Goal: Task Accomplishment & Management: Complete application form

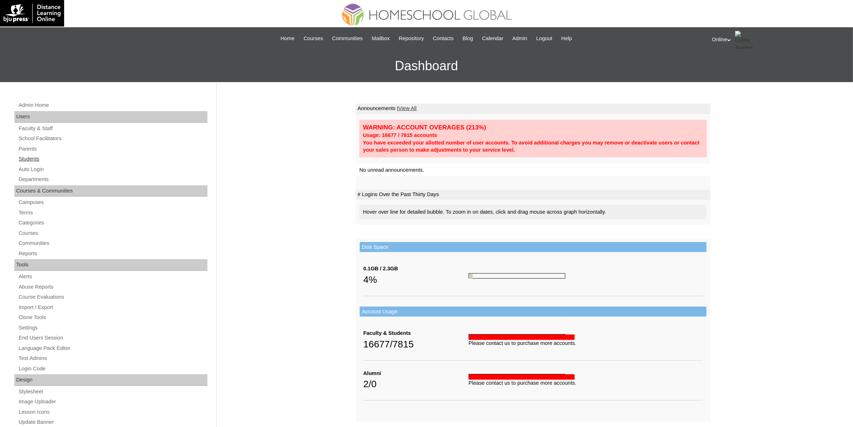
click at [36, 159] on link "Students" at bounding box center [112, 158] width 189 height 9
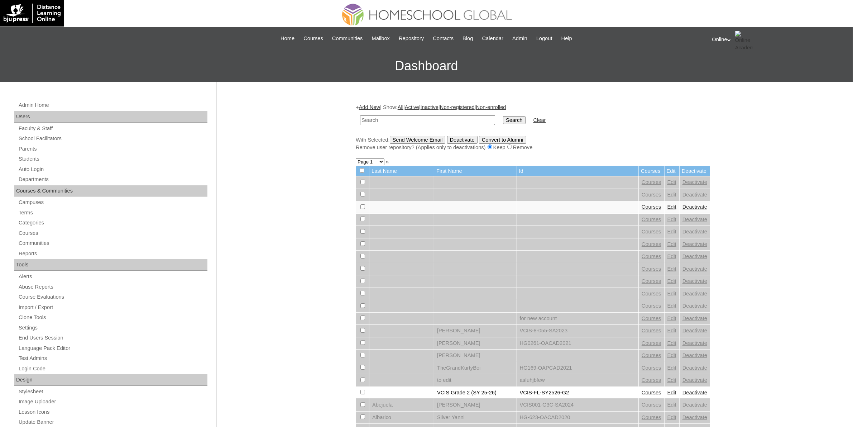
click at [431, 122] on input "text" at bounding box center [427, 120] width 135 height 10
paste input "HG246OACAD2025"
type input "HG246OACAD2025"
click at [503, 117] on input "Search" at bounding box center [514, 120] width 22 height 8
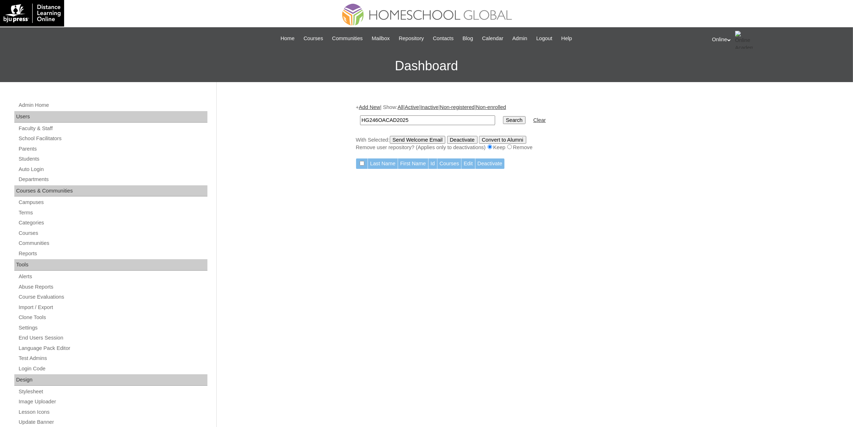
click at [533, 119] on link "Clear" at bounding box center [539, 120] width 13 height 6
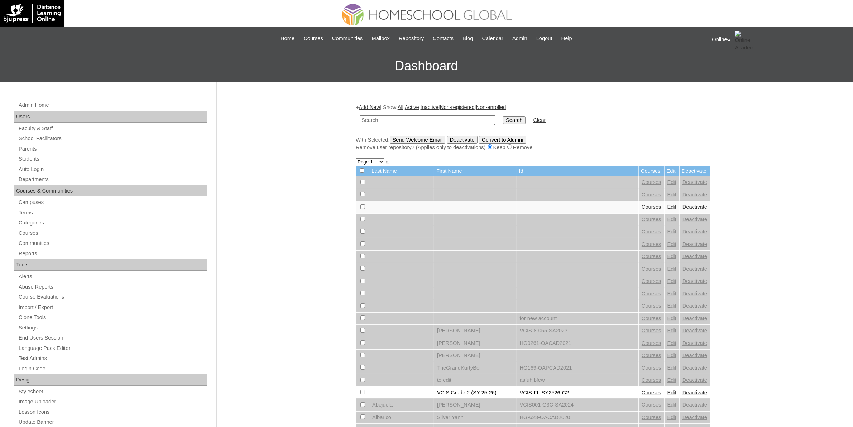
click at [366, 104] on link "Add New" at bounding box center [369, 107] width 21 height 6
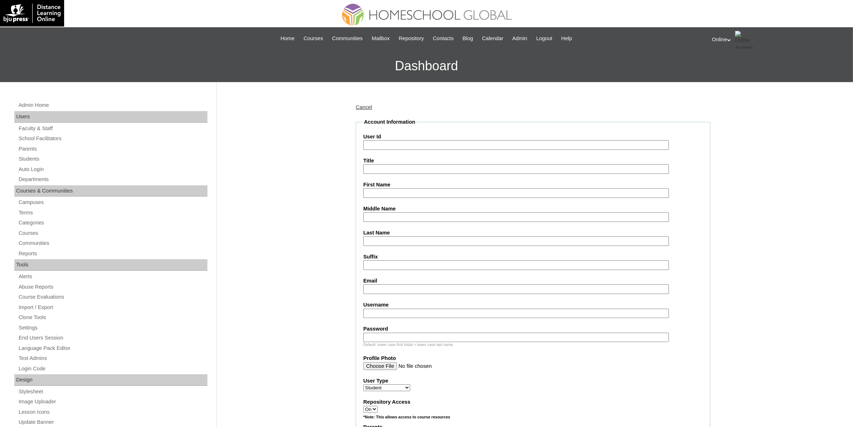
click at [377, 144] on input "User Id" at bounding box center [515, 145] width 305 height 10
paste input "HG246OACAD2025"
type input "HG246OACAD2025"
click at [373, 193] on input "First Name" at bounding box center [515, 193] width 305 height 10
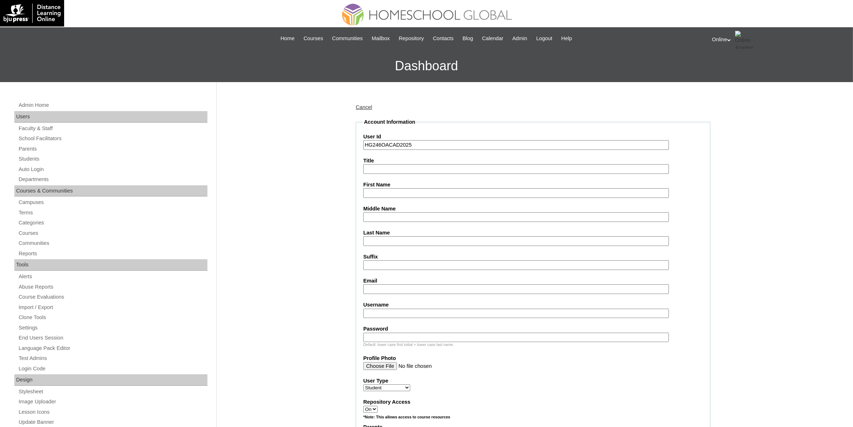
paste input "LeVinci [PERSON_NAME] _250006850"
click at [437, 192] on input "LeVinci [PERSON_NAME] _250006850" at bounding box center [515, 193] width 305 height 10
click at [430, 191] on input "LeVinci [PERSON_NAME]" at bounding box center [515, 193] width 305 height 10
type input "LeVinci [PERSON_NAME]"
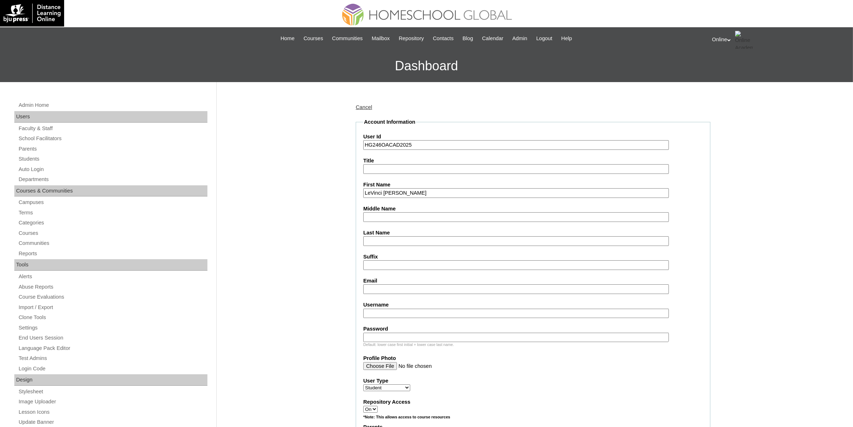
click at [412, 237] on input "Last Name" at bounding box center [515, 241] width 305 height 10
paste input "Casco"
type input "Casco"
click at [409, 192] on input "LeVinci [PERSON_NAME]" at bounding box center [515, 193] width 305 height 10
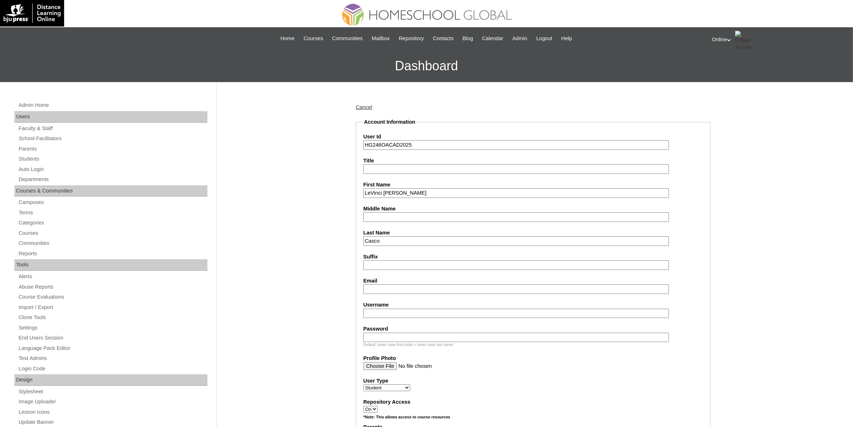
click at [409, 192] on input "LeVinci [PERSON_NAME]" at bounding box center [515, 193] width 305 height 10
type input "LeVinci [PERSON_NAME]"
click at [407, 212] on input "Middle Name" at bounding box center [515, 217] width 305 height 10
paste input "Siccio"
type input "Siccio"
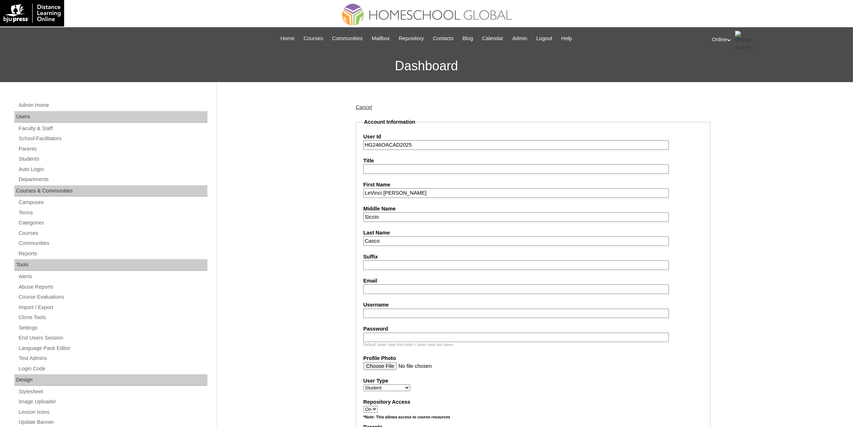
click at [411, 284] on input "Email" at bounding box center [515, 289] width 305 height 10
paste input "[EMAIL_ADDRESS][DOMAIN_NAME]"
type input "[EMAIL_ADDRESS][DOMAIN_NAME]"
click at [396, 308] on input "Username" at bounding box center [515, 313] width 305 height 10
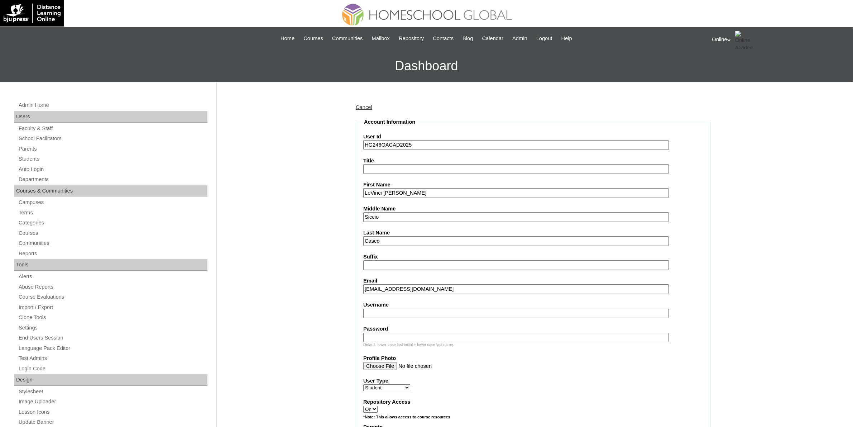
paste input "levinci.casco2025"
type input "levinci.casco2025"
click at [470, 333] on input "Password" at bounding box center [515, 337] width 305 height 10
paste input "Gjybv"
type input "Gjybv"
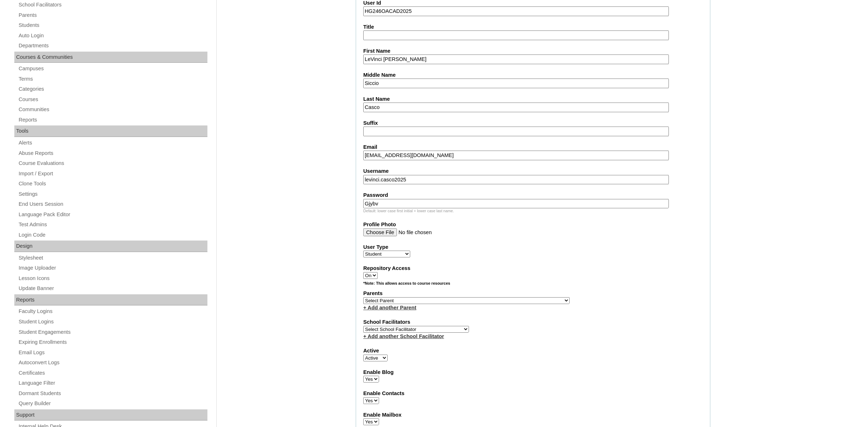
scroll to position [134, 0]
click at [486, 296] on select "Select Parent , , , , , , , , , , , , , , , , , , , , , , , , , , , , , , , , ,…" at bounding box center [466, 299] width 206 height 7
drag, startPoint x: 487, startPoint y: 293, endPoint x: 66, endPoint y: 63, distance: 479.5
click at [487, 296] on select "Select Parent , , , , , , , , , , , , , , , , , , , , , , , , , , , , , , , , ,…" at bounding box center [466, 299] width 206 height 7
click at [485, 296] on select "Select Parent , , , , , , , , , , , , , , , , , , , , , , , , , , , , , , , , ,…" at bounding box center [466, 299] width 206 height 7
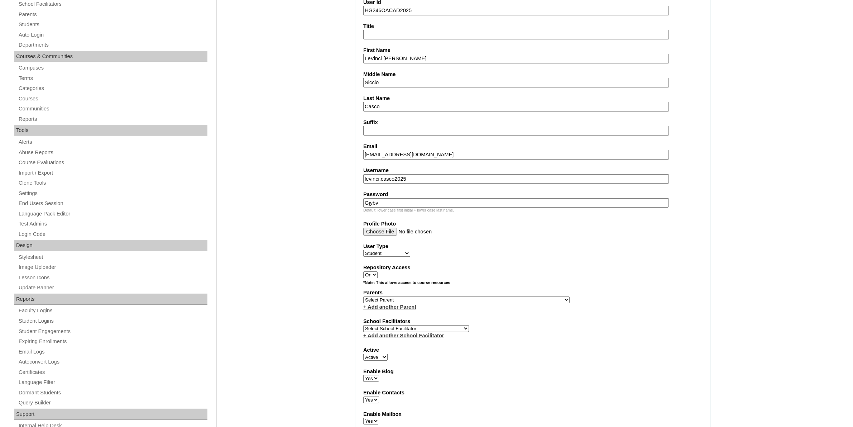
click at [485, 296] on select "Select Parent , , , , , , , , , , , , , , , , , , , , , , , , , , , , , , , , ,…" at bounding box center [466, 299] width 206 height 7
click at [486, 296] on select "Select Parent , , , , , , , , , , , , , , , , , , , , , , , , , , , , , , , , ,…" at bounding box center [466, 299] width 206 height 7
select select "43816"
click at [363, 296] on select "Select Parent , , , , , , , , , , , , , , , , , , , , , , , , , , , , , , , , ,…" at bounding box center [466, 299] width 206 height 7
click at [440, 325] on select "Select School Facilitator [PERSON_NAME] [PERSON_NAME] Gloryfe [PERSON_NAME] [PE…" at bounding box center [416, 328] width 106 height 7
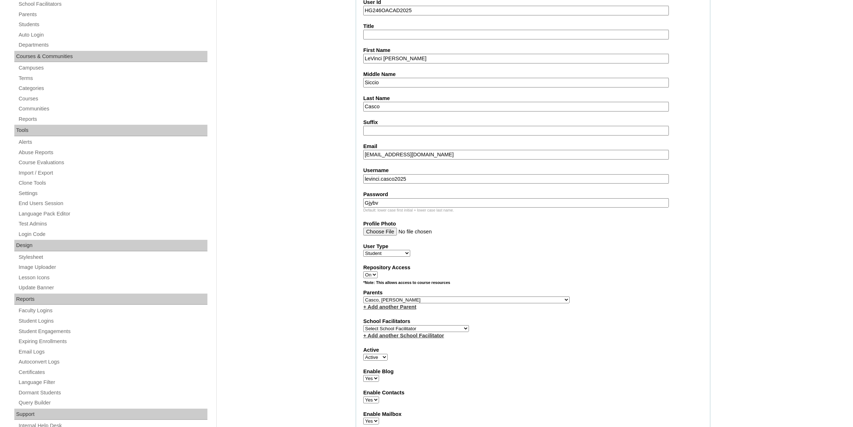
click at [434, 325] on select "Select School Facilitator [PERSON_NAME] [PERSON_NAME] Gloryfe [PERSON_NAME] [PE…" at bounding box center [416, 328] width 106 height 7
select select "43686"
click at [363, 325] on select "Select School Facilitator [PERSON_NAME] [PERSON_NAME] Gloryfe [PERSON_NAME] [PE…" at bounding box center [416, 328] width 106 height 7
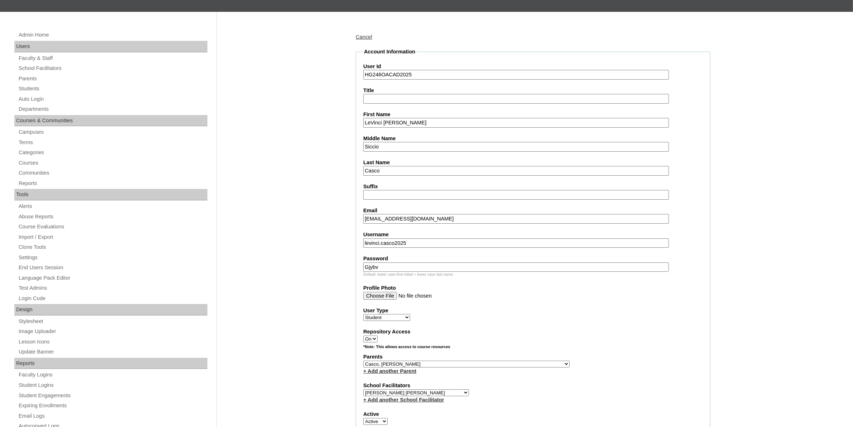
scroll to position [0, 0]
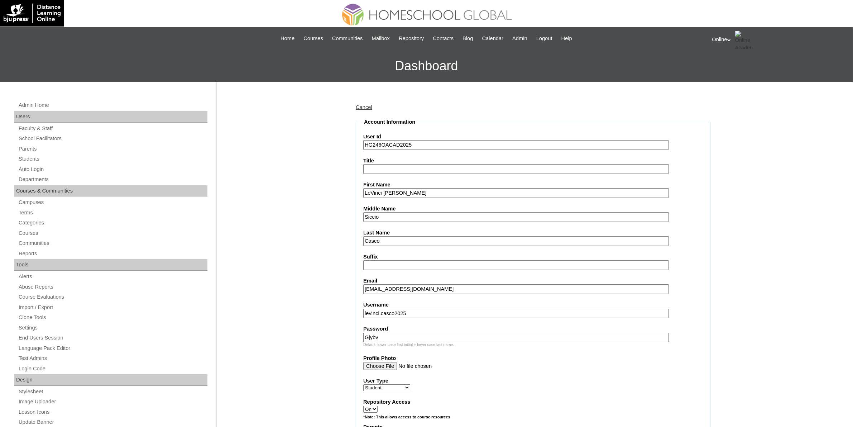
click at [367, 106] on link "Cancel" at bounding box center [364, 107] width 16 height 6
